Goal: Information Seeking & Learning: Find specific fact

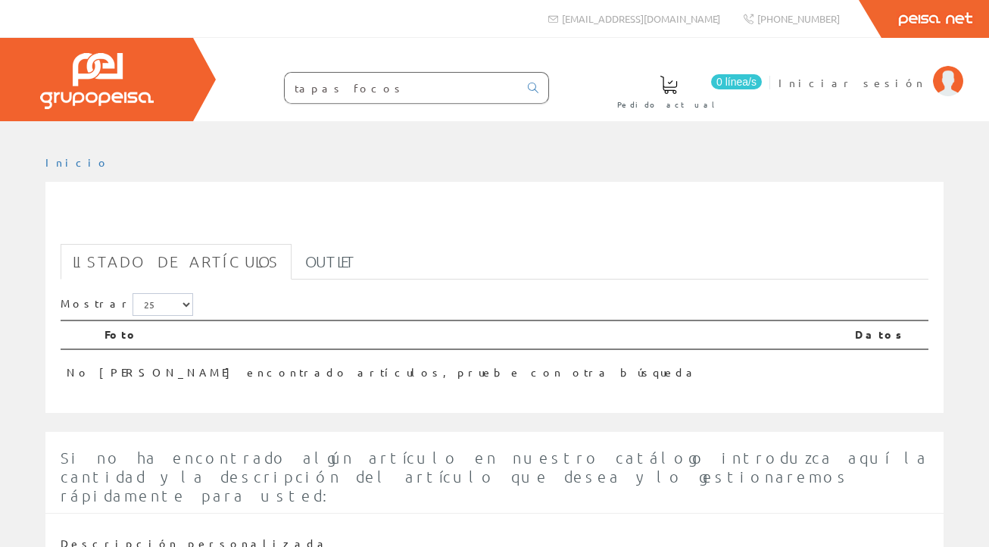
click at [322, 91] on input "tapas focos" at bounding box center [402, 88] width 234 height 30
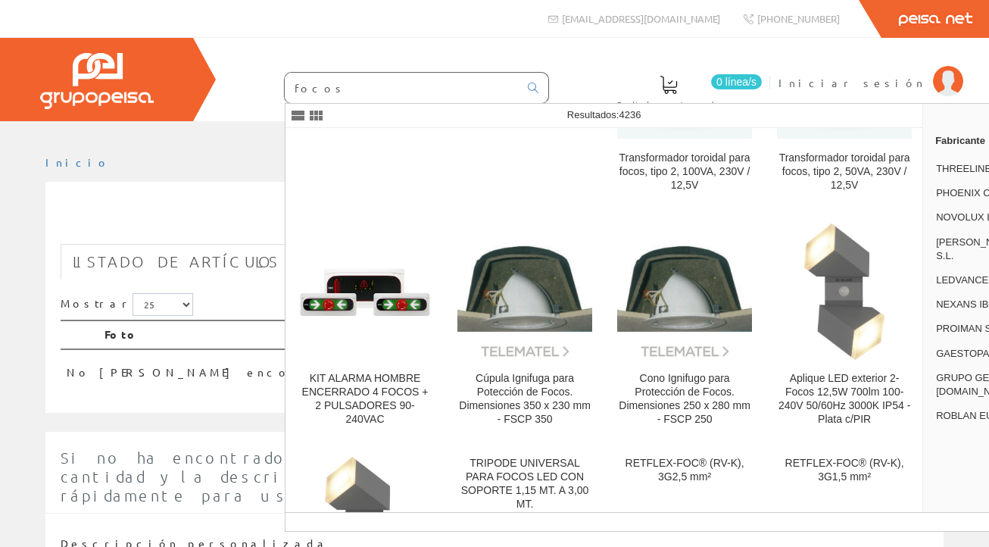
scroll to position [359, 0]
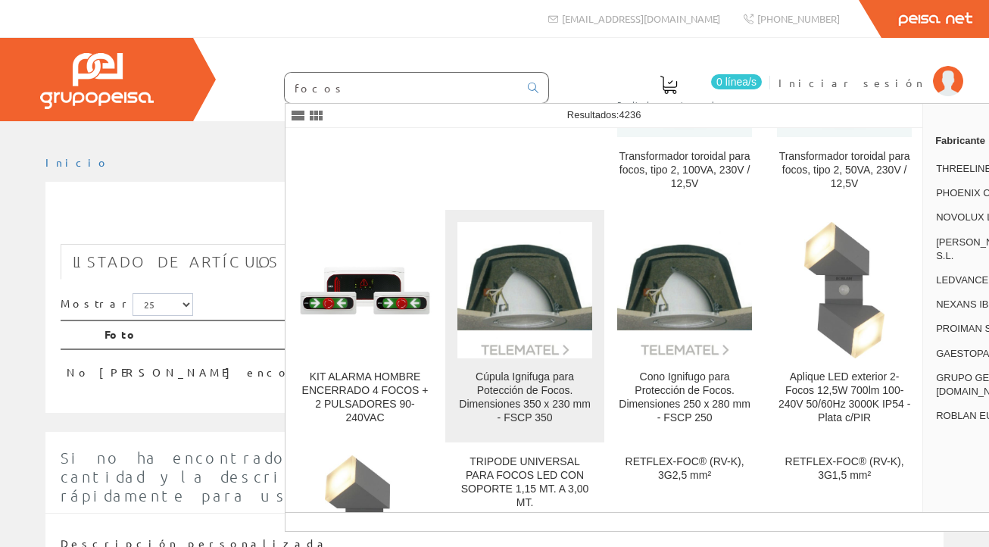
type input "focos"
click at [513, 264] on img at bounding box center [524, 290] width 135 height 135
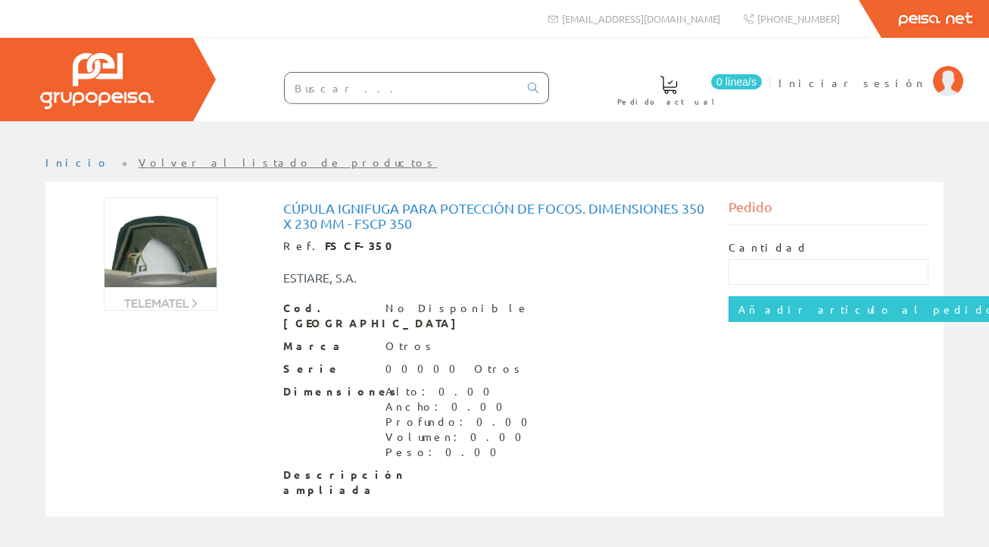
click at [170, 263] on img at bounding box center [161, 254] width 114 height 114
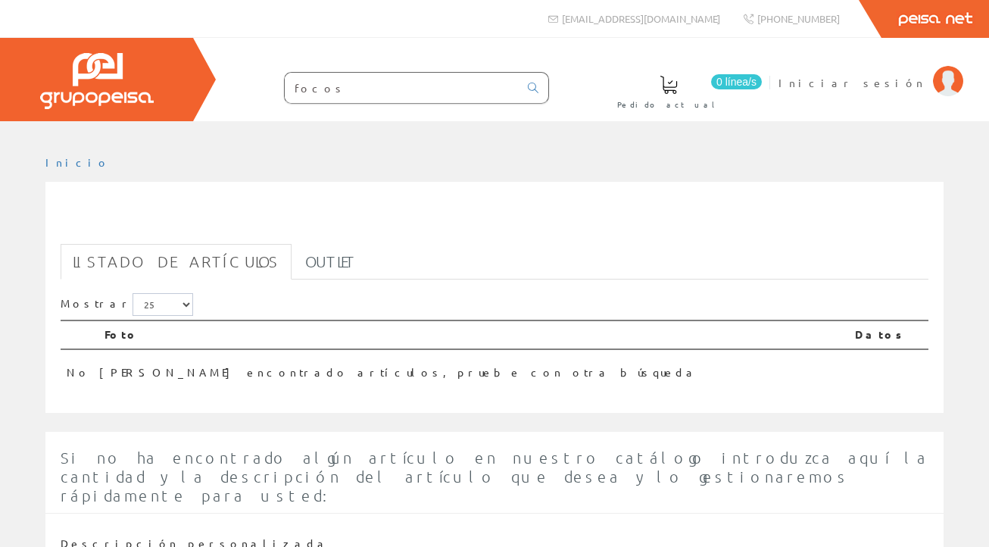
click at [295, 83] on input "focos" at bounding box center [402, 88] width 234 height 30
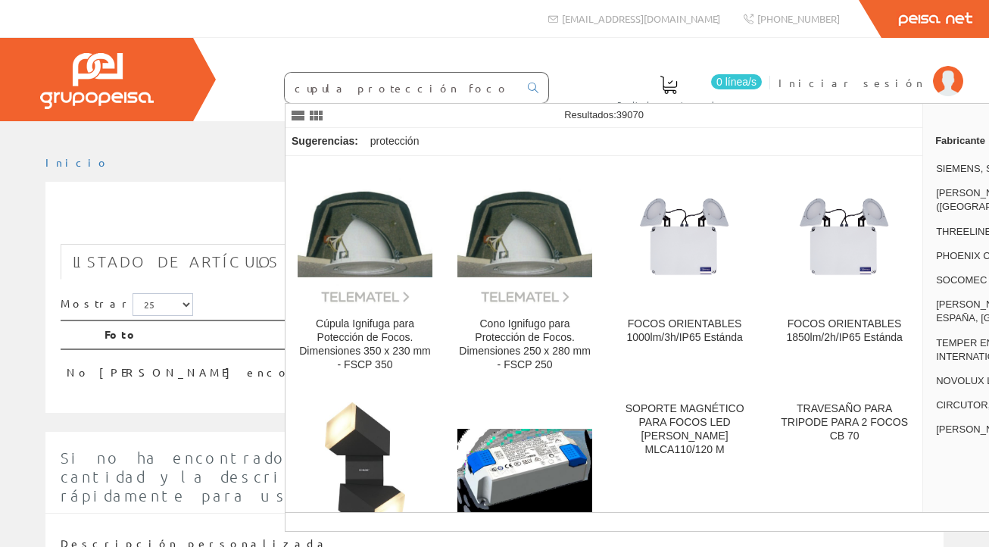
type input "cupula protección focos"
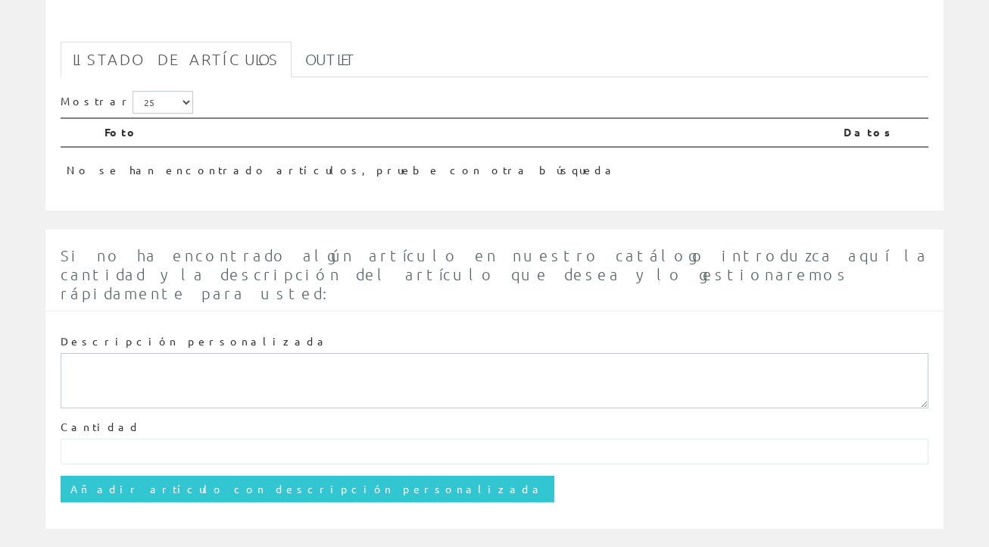
scroll to position [201, 0]
